Goal: Navigation & Orientation: Find specific page/section

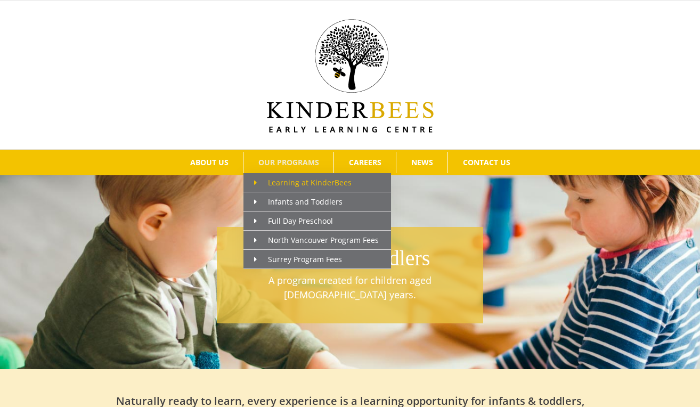
click at [300, 175] on link "Learning at KinderBees" at bounding box center [317, 182] width 148 height 19
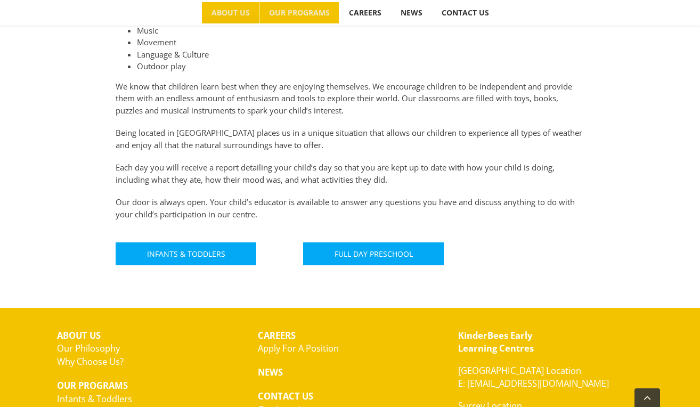
scroll to position [566, 0]
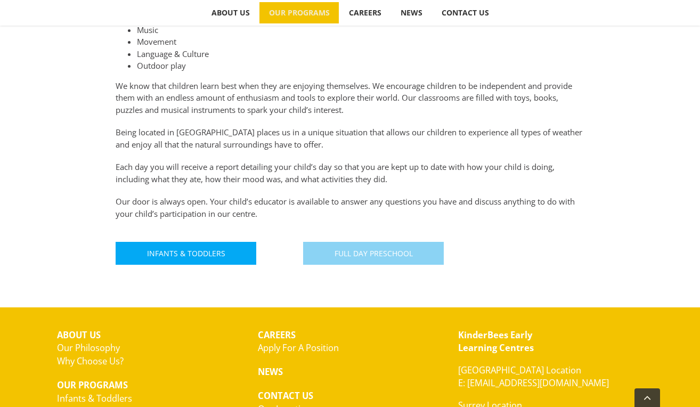
click at [352, 258] on span "Full Day Preschool" at bounding box center [373, 253] width 78 height 9
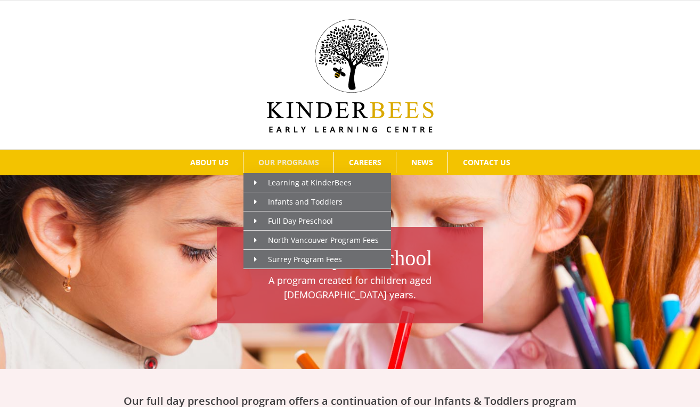
click at [300, 161] on span "OUR PROGRAMS" at bounding box center [288, 162] width 61 height 7
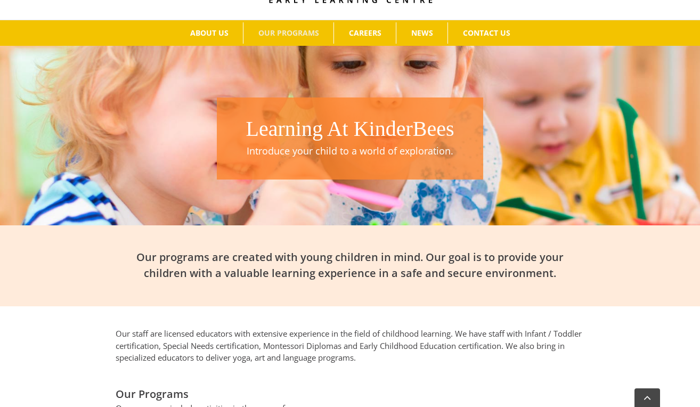
scroll to position [51, 0]
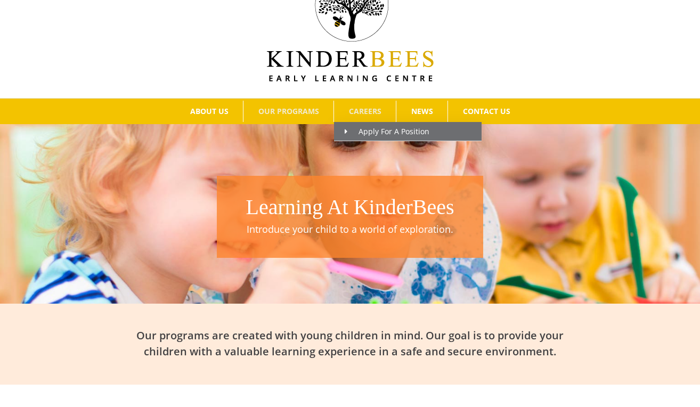
click at [356, 108] on span "CAREERS" at bounding box center [365, 111] width 32 height 7
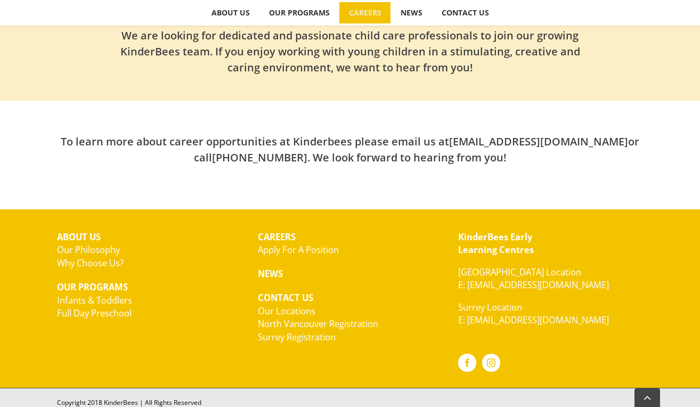
scroll to position [360, 0]
